Goal: Task Accomplishment & Management: Manage account settings

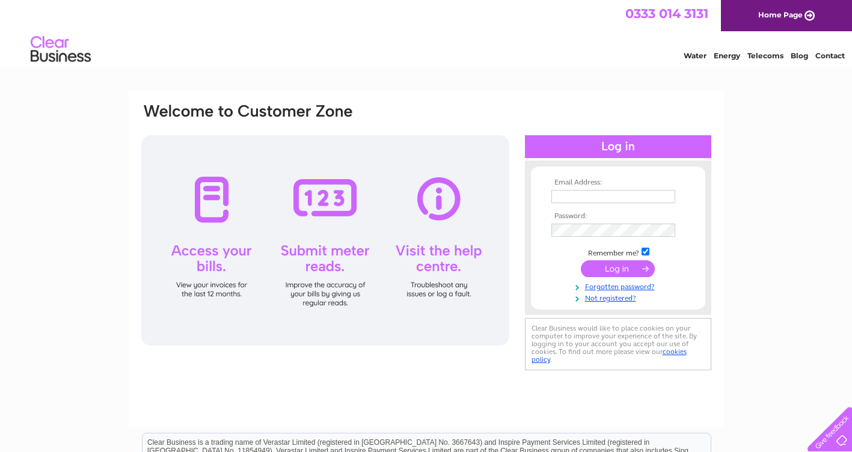
type input "ruthrobson@tog24.com"
click at [619, 272] on input "submit" at bounding box center [618, 268] width 74 height 17
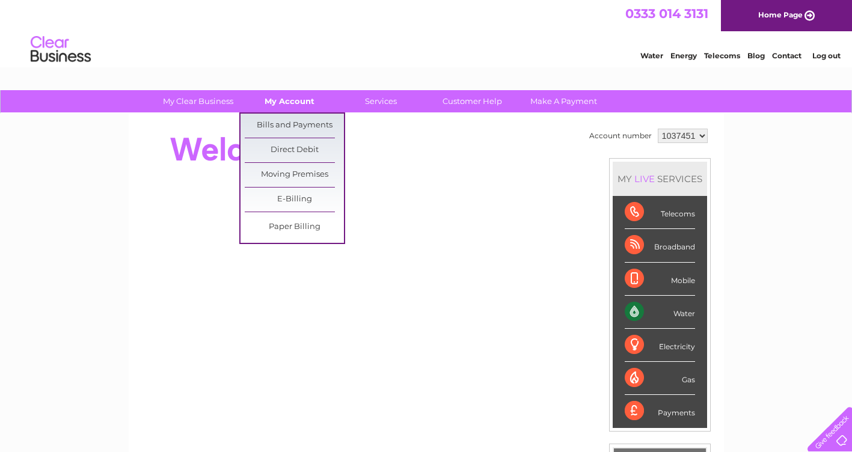
click at [287, 99] on link "My Account" at bounding box center [289, 101] width 99 height 22
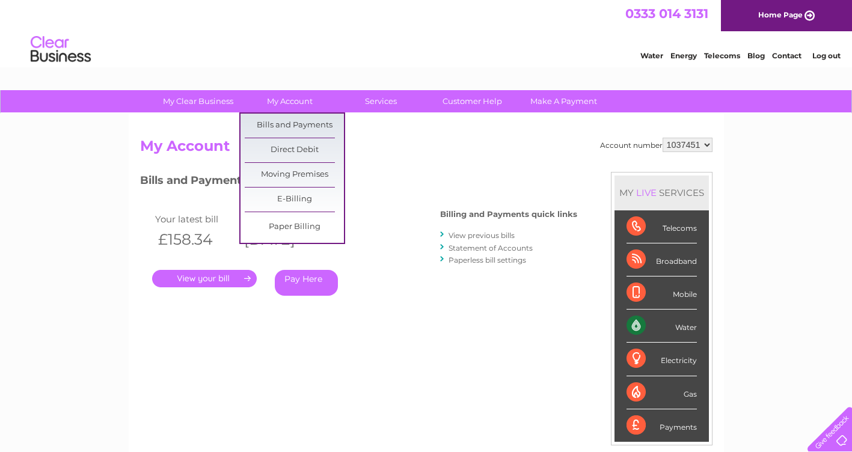
click at [287, 99] on link "My Account" at bounding box center [289, 101] width 99 height 22
